Goal: Information Seeking & Learning: Learn about a topic

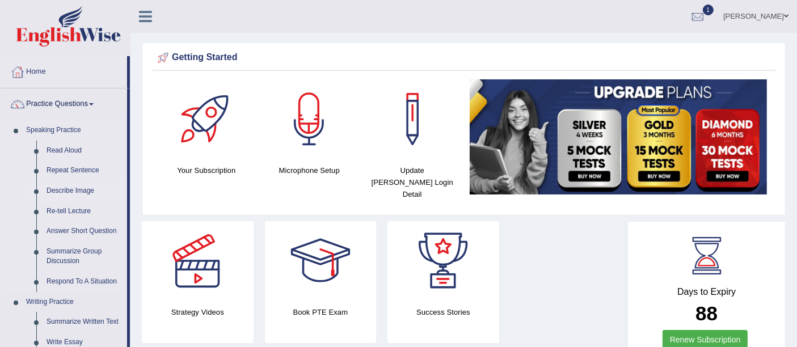
click at [73, 192] on link "Describe Image" at bounding box center [84, 191] width 86 height 20
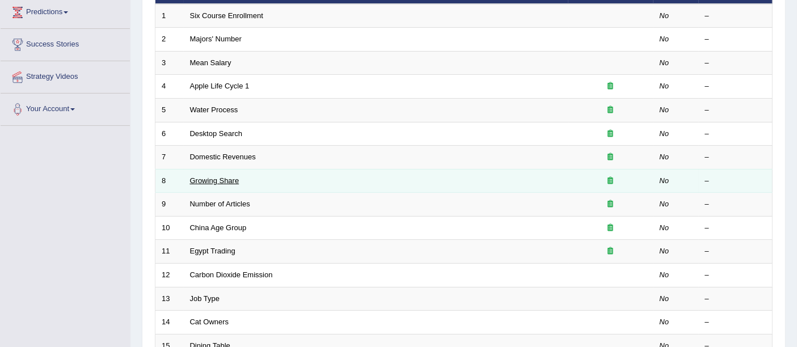
click at [226, 176] on link "Growing Share" at bounding box center [214, 180] width 49 height 9
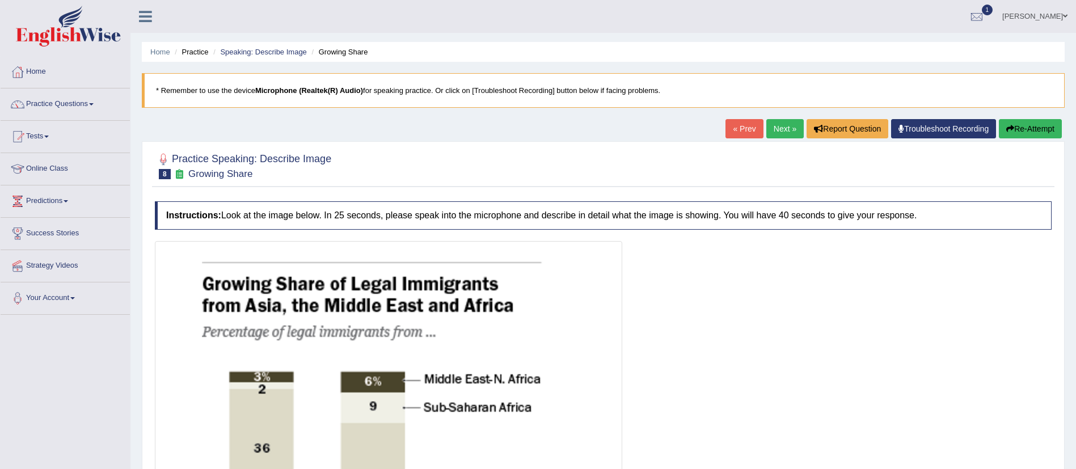
click at [771, 131] on link "Next »" at bounding box center [784, 128] width 37 height 19
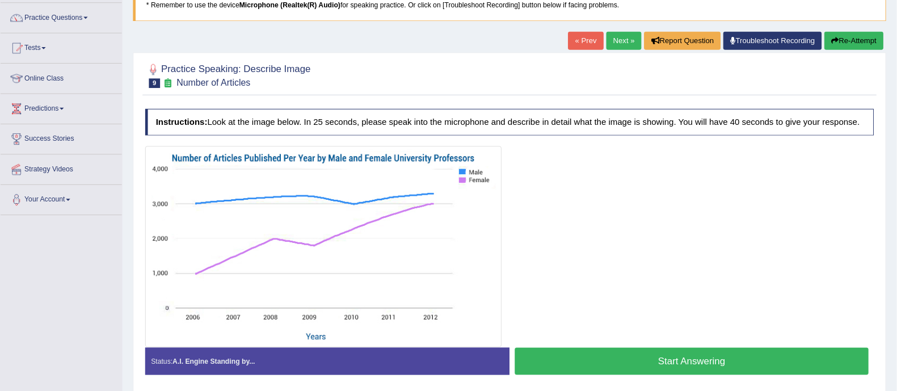
scroll to position [85, 0]
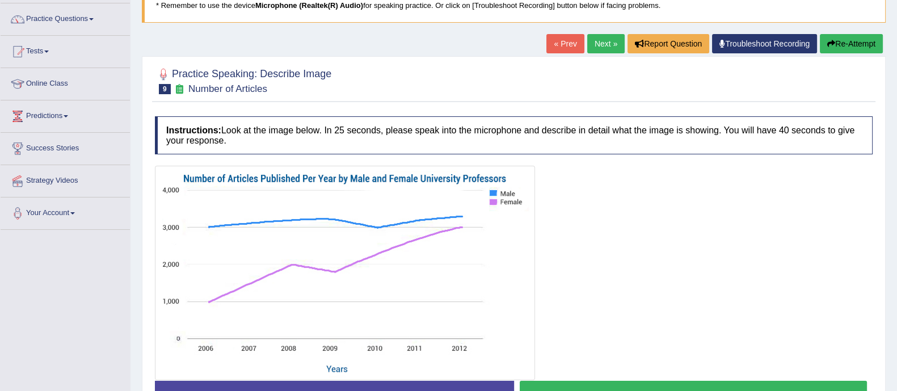
drag, startPoint x: 983, startPoint y: 1, endPoint x: 573, endPoint y: 214, distance: 462.1
click at [567, 214] on div at bounding box center [513, 273] width 717 height 214
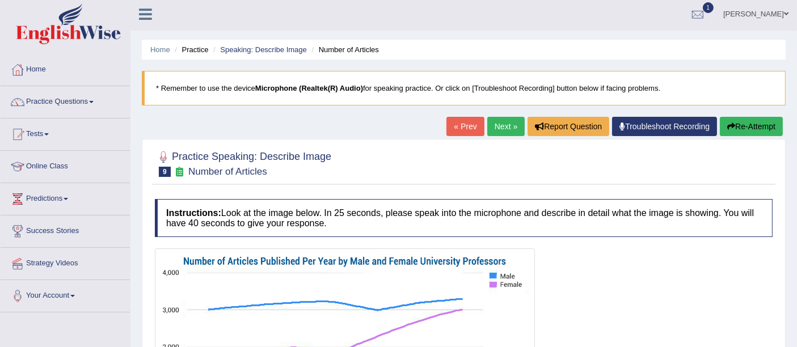
scroll to position [0, 0]
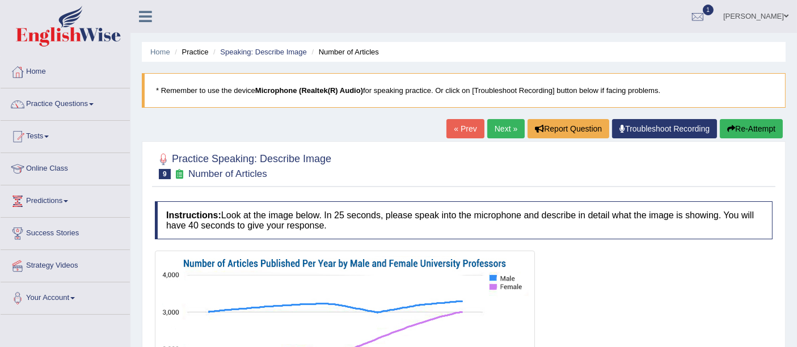
click at [501, 122] on link "Next »" at bounding box center [505, 128] width 37 height 19
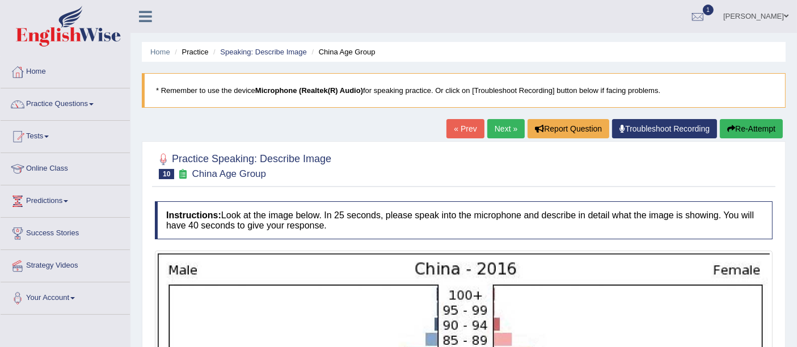
click at [500, 138] on div "« Prev Next » Report Question Troubleshoot Recording Re-Attempt" at bounding box center [615, 130] width 339 height 22
click at [500, 133] on link "Next »" at bounding box center [505, 128] width 37 height 19
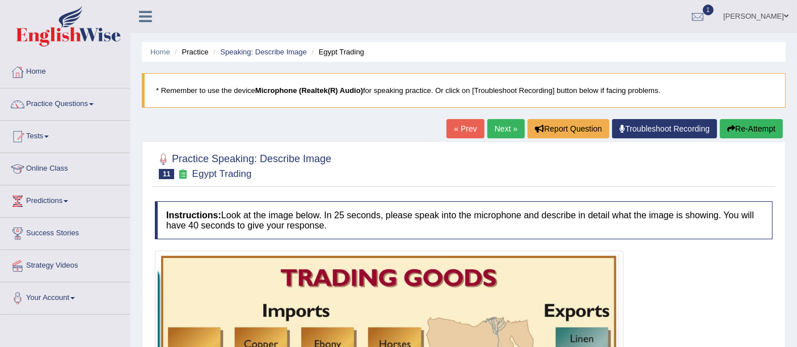
click at [174, 40] on div "Home Practice Speaking: Describe Image Egypt Trading * Remember to use the devi…" at bounding box center [463, 284] width 666 height 569
click at [158, 53] on link "Home" at bounding box center [160, 52] width 20 height 9
